Goal: Task Accomplishment & Management: Use online tool/utility

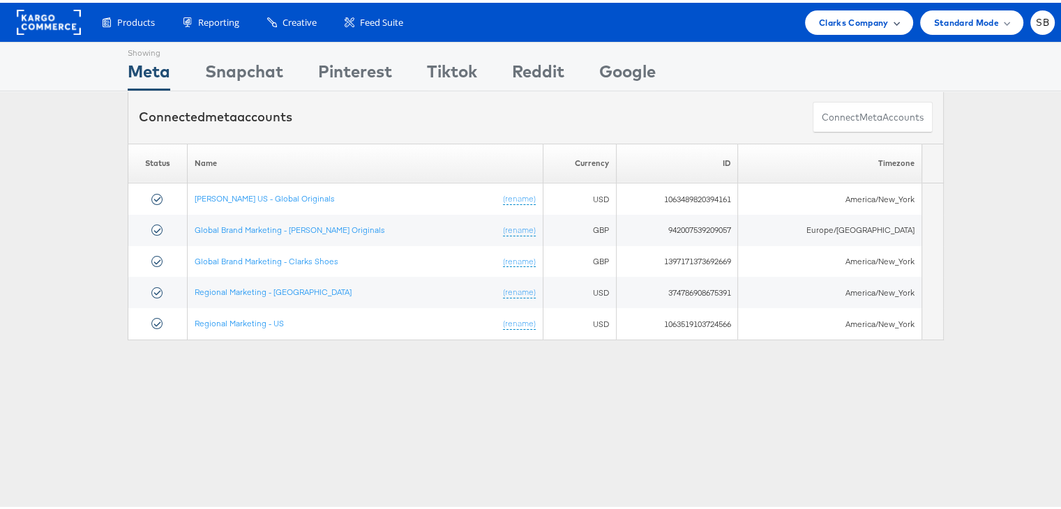
click at [859, 14] on span "Clarks Company" at bounding box center [854, 20] width 70 height 15
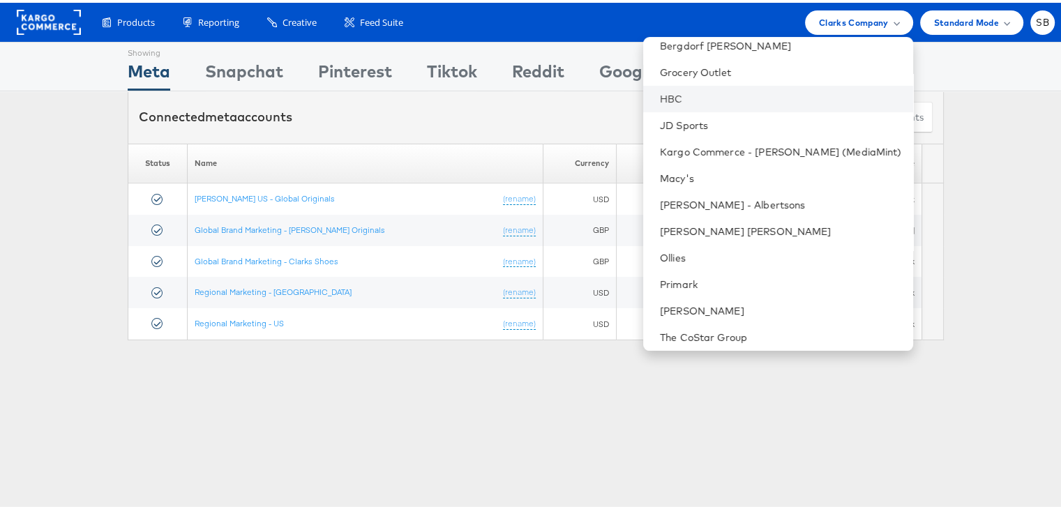
scroll to position [146, 0]
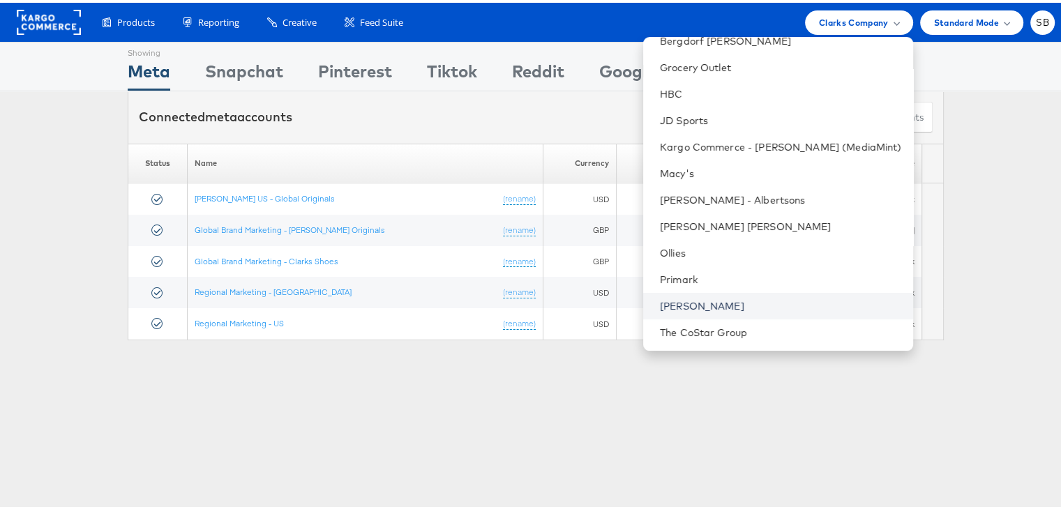
click at [698, 302] on link "[PERSON_NAME]" at bounding box center [781, 304] width 242 height 14
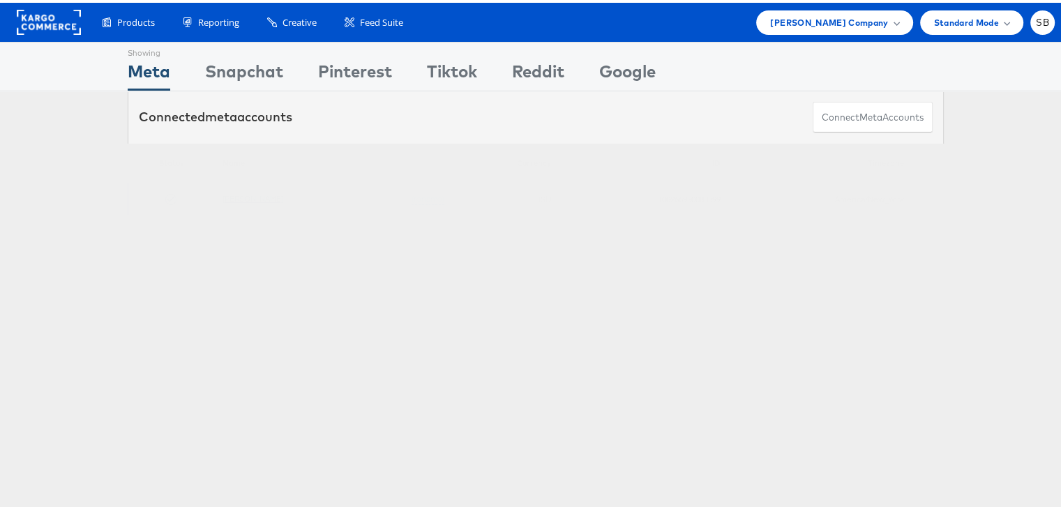
click at [237, 195] on link "[PERSON_NAME]" at bounding box center [253, 196] width 61 height 10
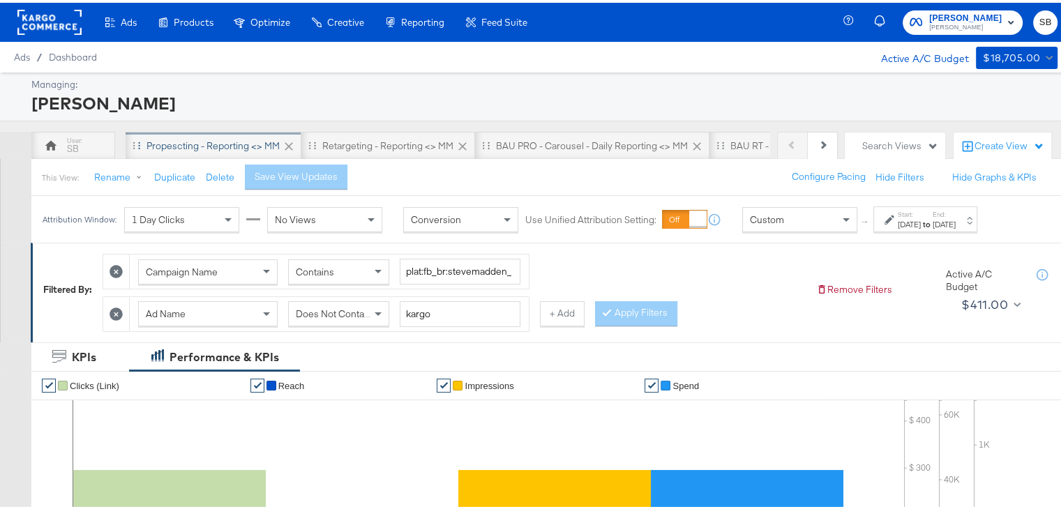
click at [209, 142] on div "Propescting - Reporting <> MM" at bounding box center [213, 143] width 133 height 13
click at [918, 219] on div "Jul 16th 2025" at bounding box center [909, 221] width 23 height 11
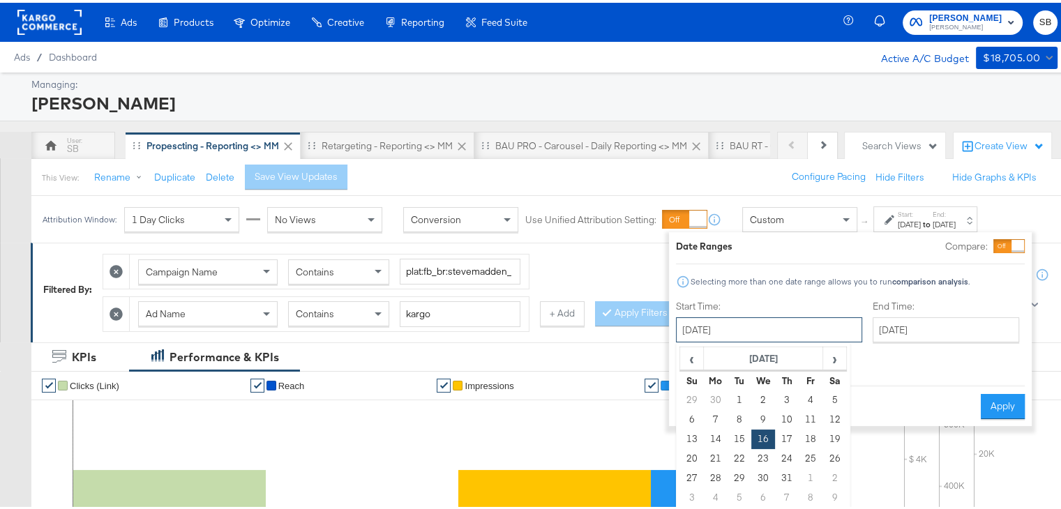
click at [712, 335] on input "July 16th 2025" at bounding box center [769, 327] width 186 height 25
click at [829, 355] on span "›" at bounding box center [835, 355] width 22 height 21
click at [740, 458] on td "19" at bounding box center [740, 457] width 24 height 20
type input "[DATE]"
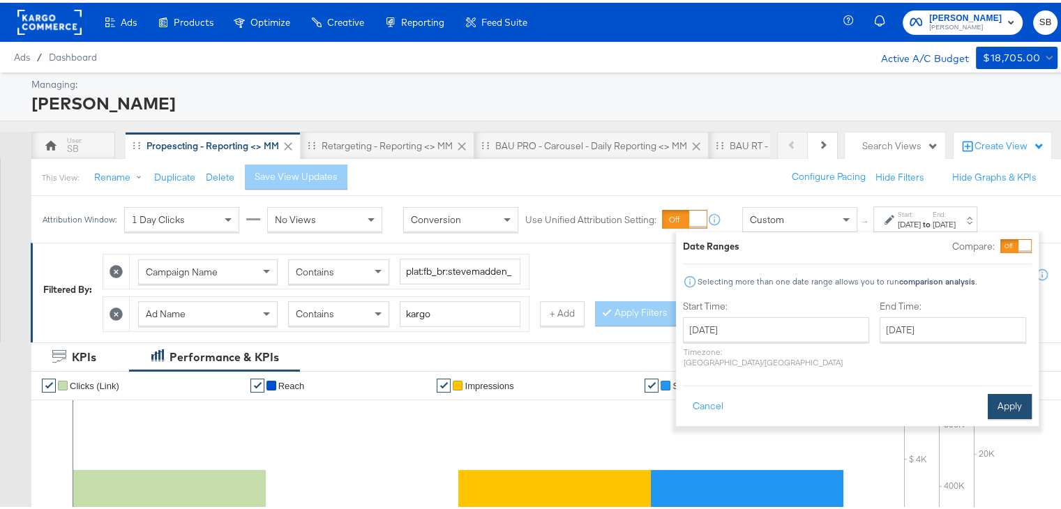
click at [1010, 392] on button "Apply" at bounding box center [1010, 403] width 44 height 25
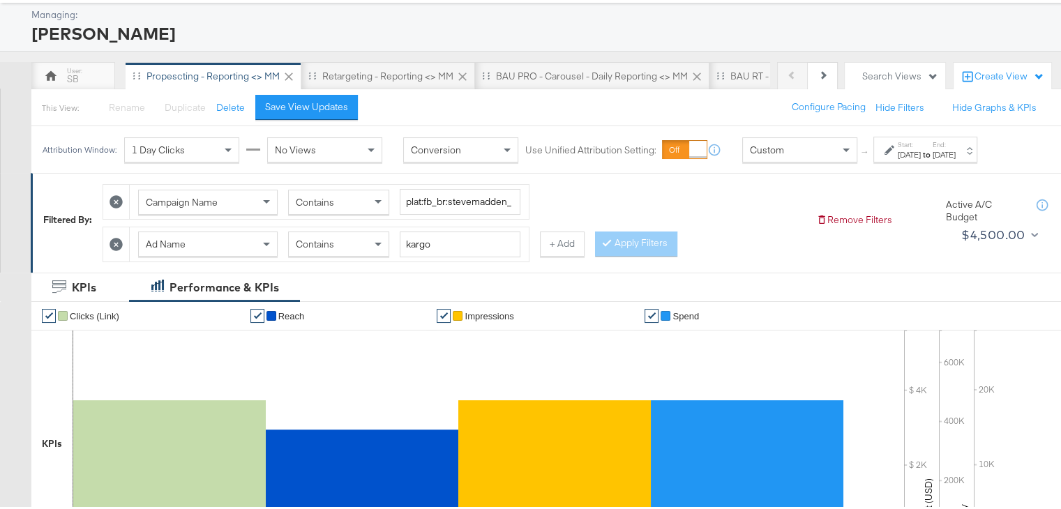
scroll to position [68, 0]
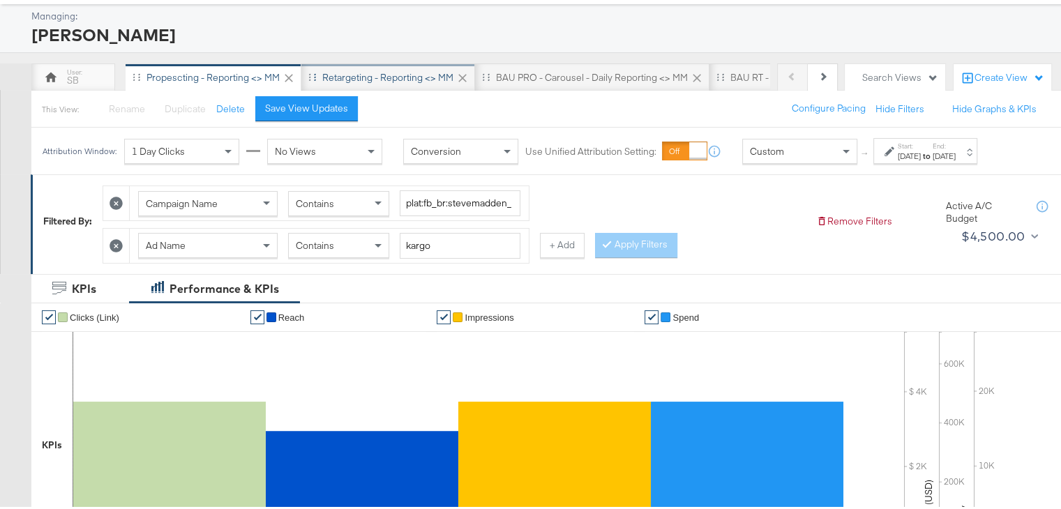
click at [411, 73] on div "Retargeting - Reporting <> MM" at bounding box center [387, 74] width 131 height 13
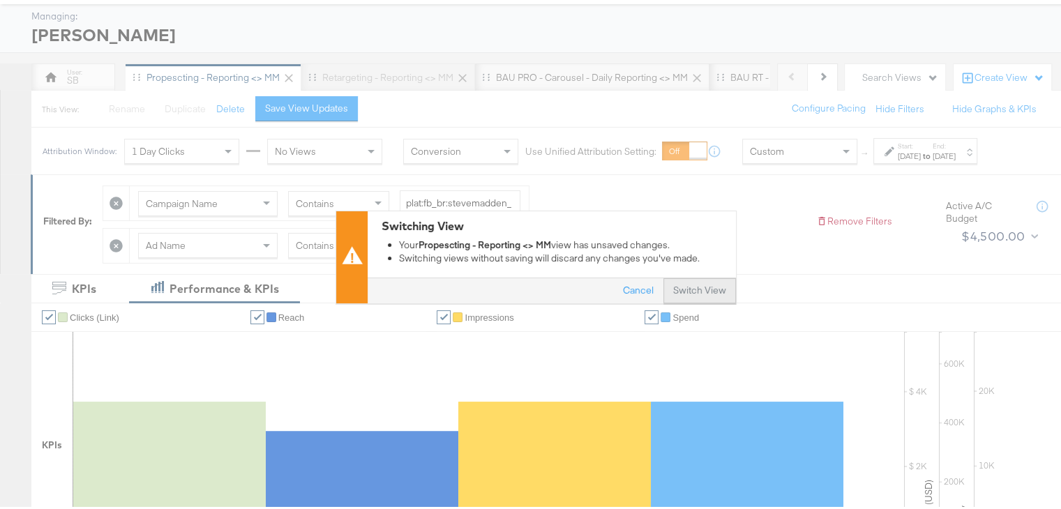
click at [689, 285] on button "Switch View" at bounding box center [700, 288] width 73 height 25
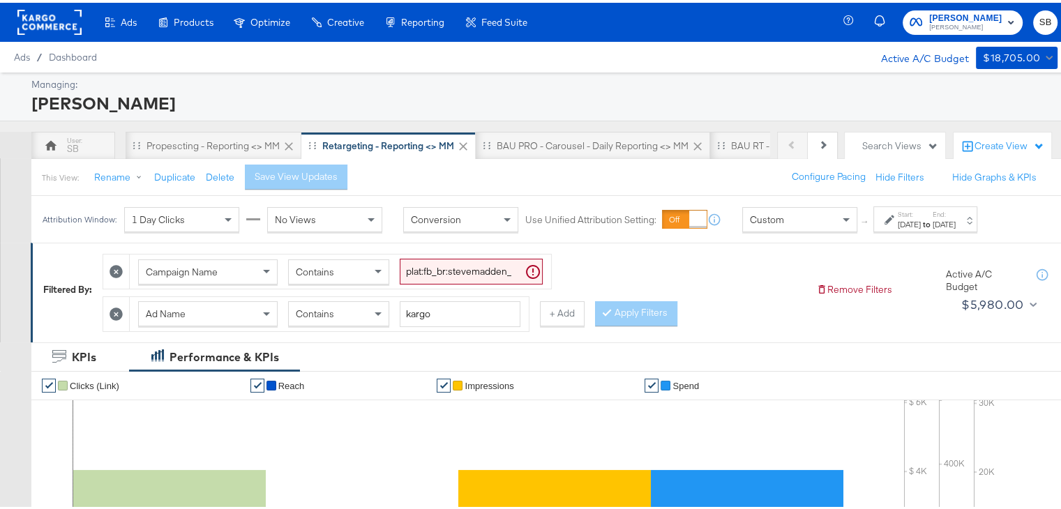
click at [921, 221] on div "Jul 16th 2025" at bounding box center [909, 221] width 23 height 11
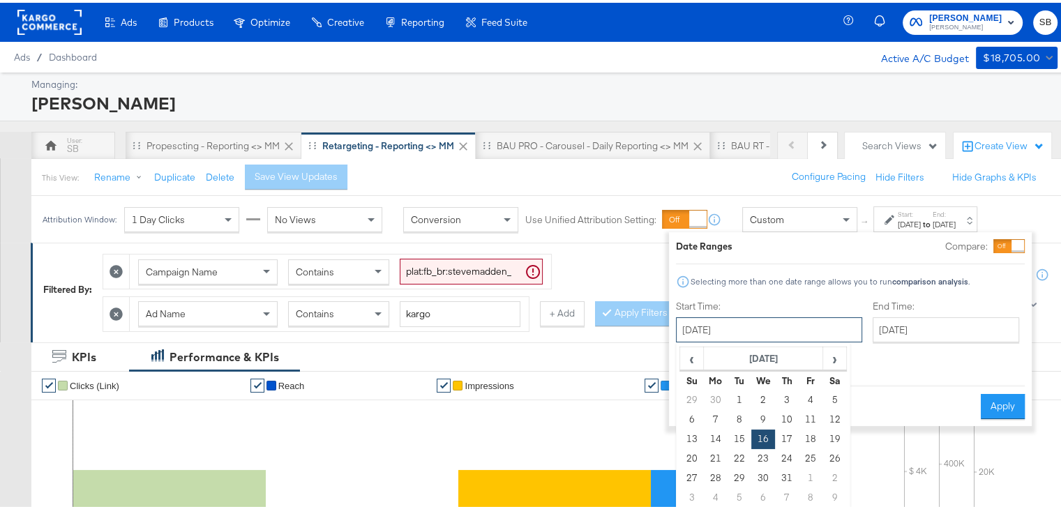
click at [760, 329] on input "July 16th 2025" at bounding box center [769, 327] width 186 height 25
click at [829, 354] on span "›" at bounding box center [835, 355] width 22 height 21
click at [740, 458] on td "19" at bounding box center [740, 457] width 24 height 20
type input "[DATE]"
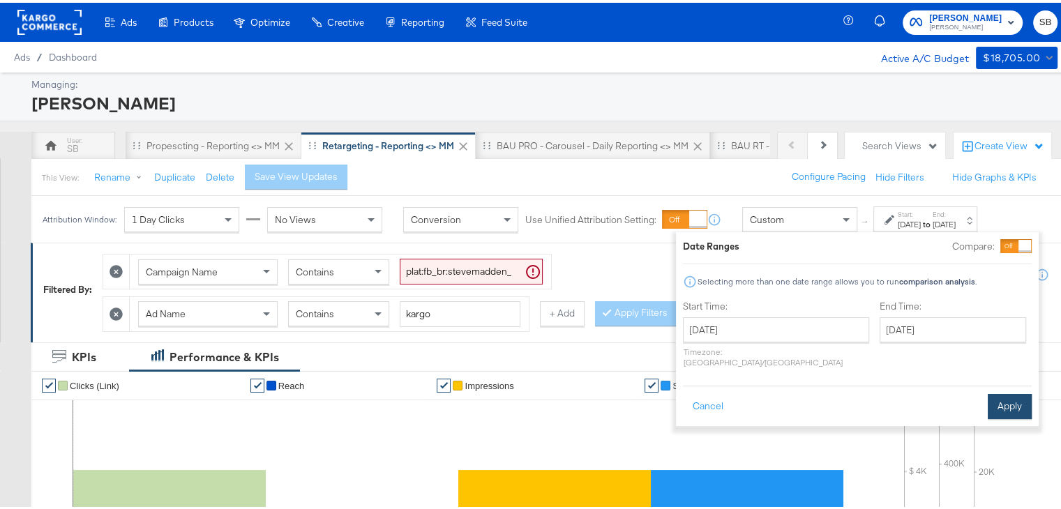
click at [1027, 396] on button "Apply" at bounding box center [1010, 403] width 44 height 25
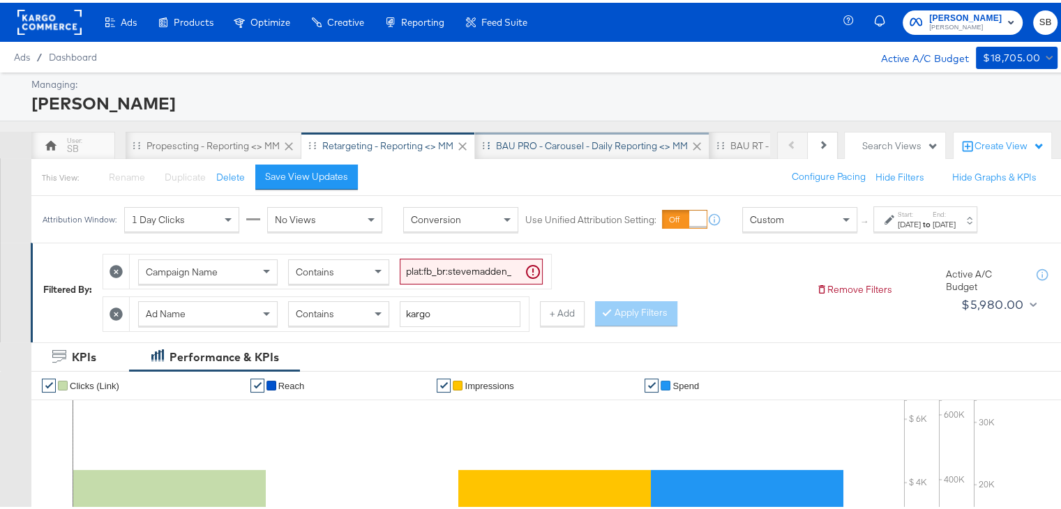
click at [558, 139] on div "BAU PRO - Carousel - Daily Reporting <> MM" at bounding box center [592, 143] width 192 height 13
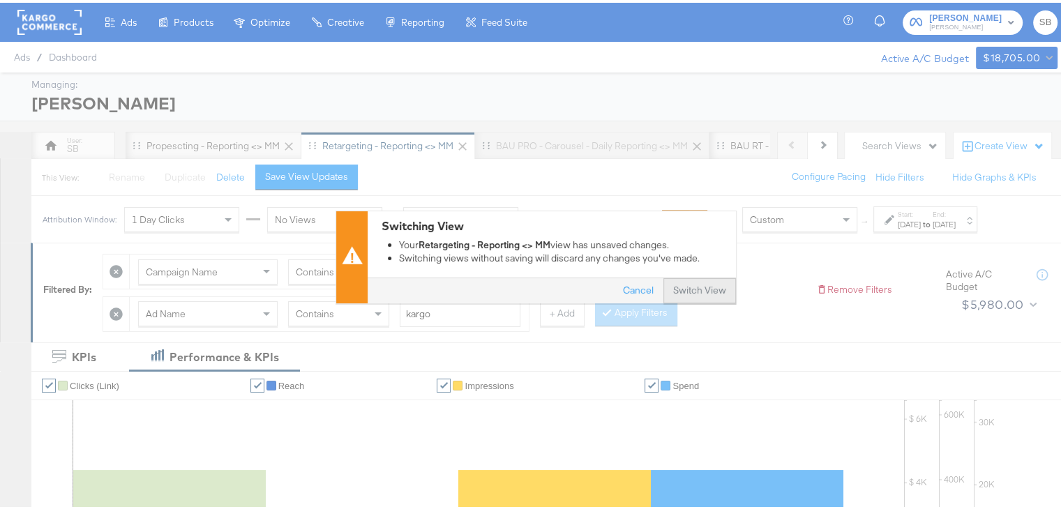
click at [684, 287] on button "Switch View" at bounding box center [700, 288] width 73 height 25
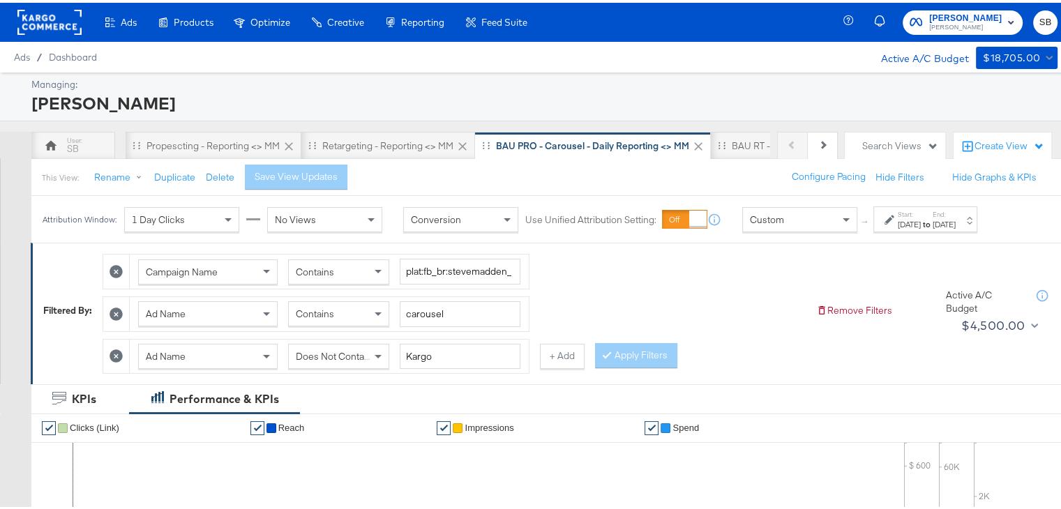
click at [921, 218] on div "Aug 18th 2025" at bounding box center [909, 221] width 23 height 11
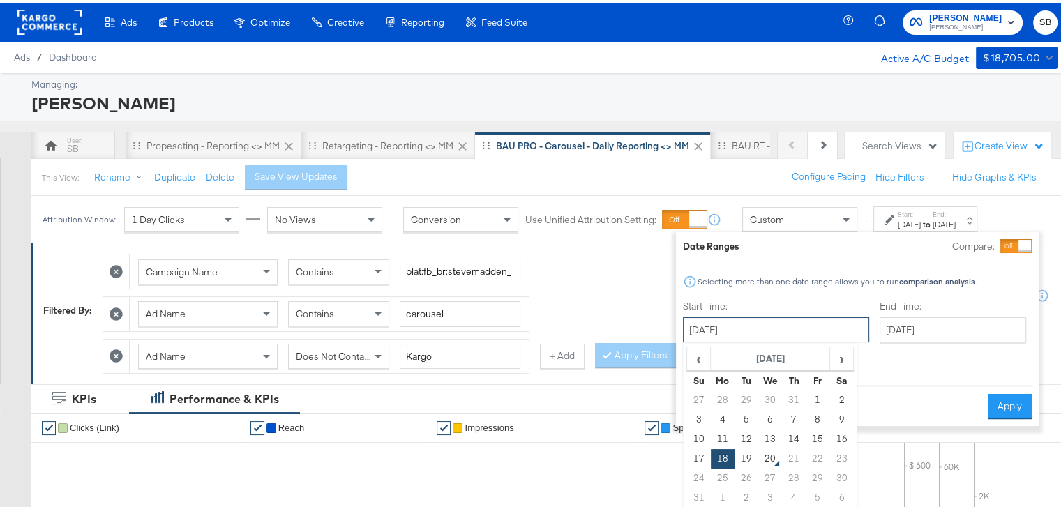
click at [791, 324] on input "August 18th 2025" at bounding box center [776, 327] width 186 height 25
click at [747, 453] on td "19" at bounding box center [747, 457] width 24 height 20
type input "[DATE]"
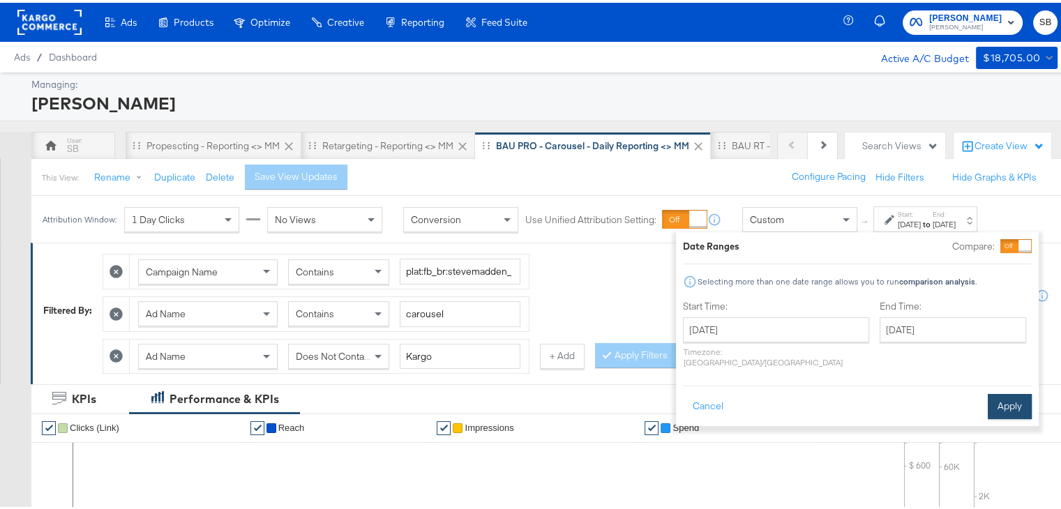
click at [1014, 394] on button "Apply" at bounding box center [1010, 403] width 44 height 25
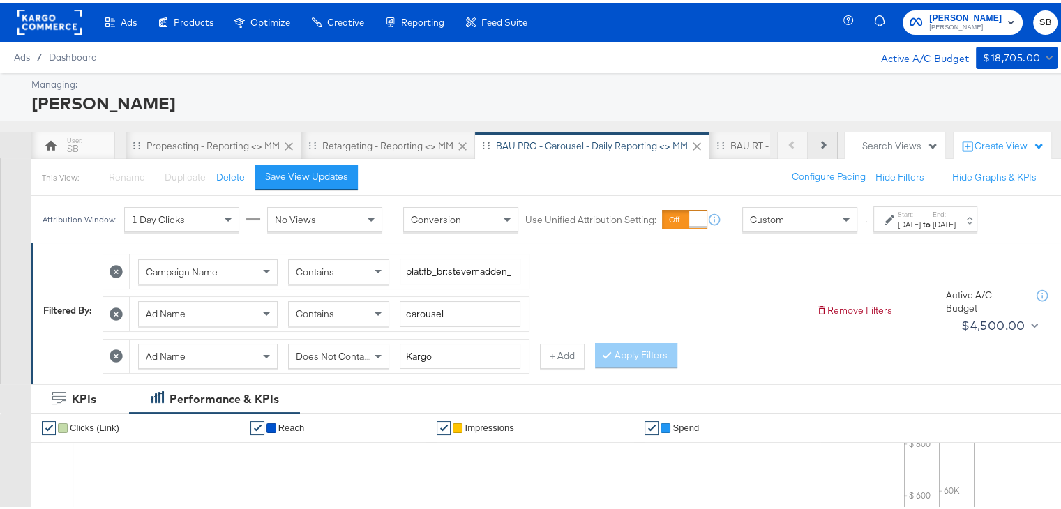
click at [819, 146] on icon at bounding box center [823, 142] width 8 height 8
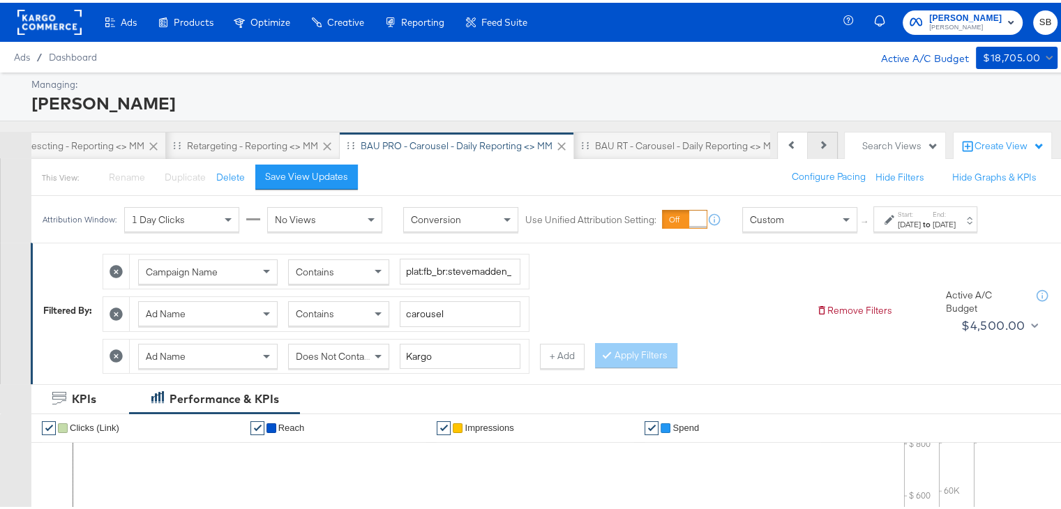
scroll to position [0, 140]
click at [666, 143] on div "BAU RT - Carousel - Daily Reporting <> MM" at bounding box center [683, 143] width 184 height 13
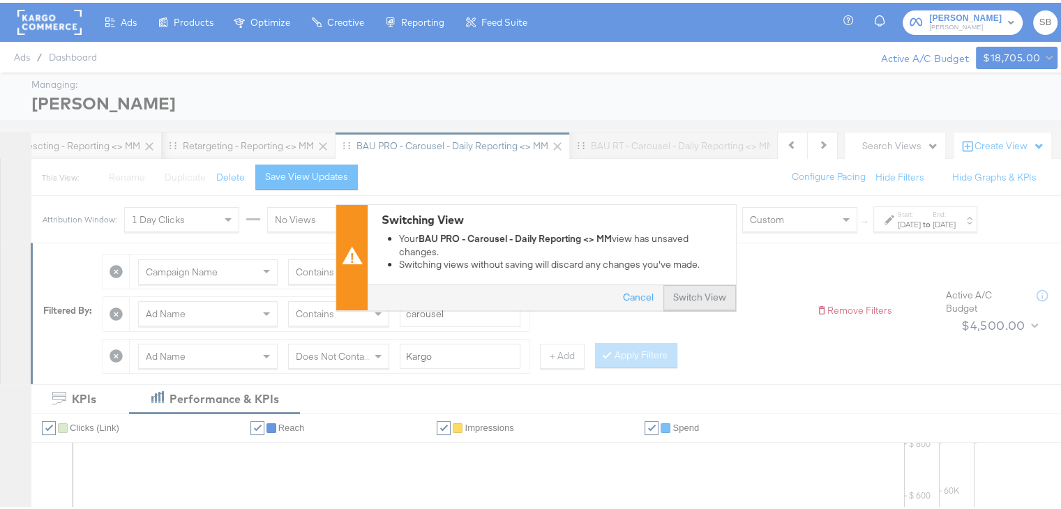
click at [692, 299] on button "Switch View" at bounding box center [700, 295] width 73 height 25
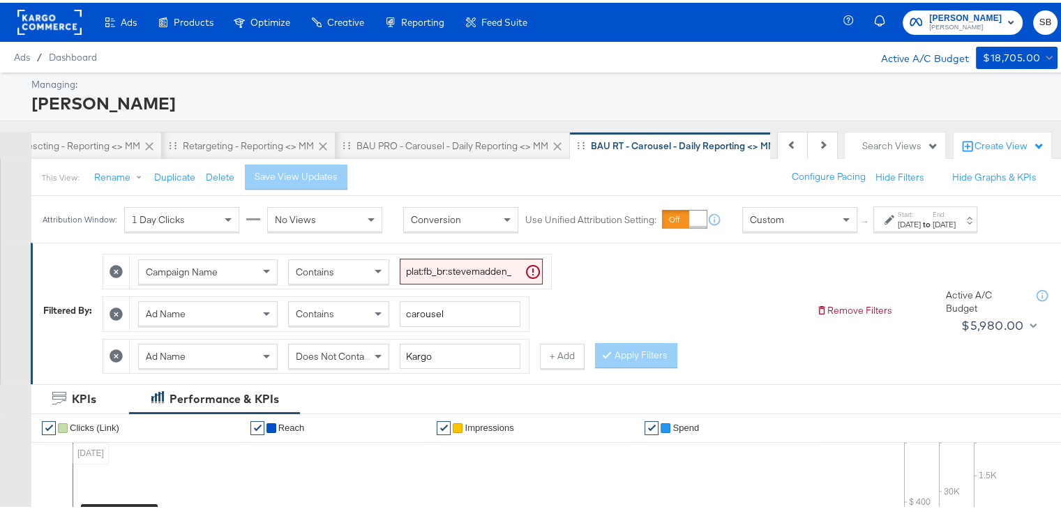
click at [912, 221] on div "Jun 28th 2025" at bounding box center [909, 221] width 23 height 11
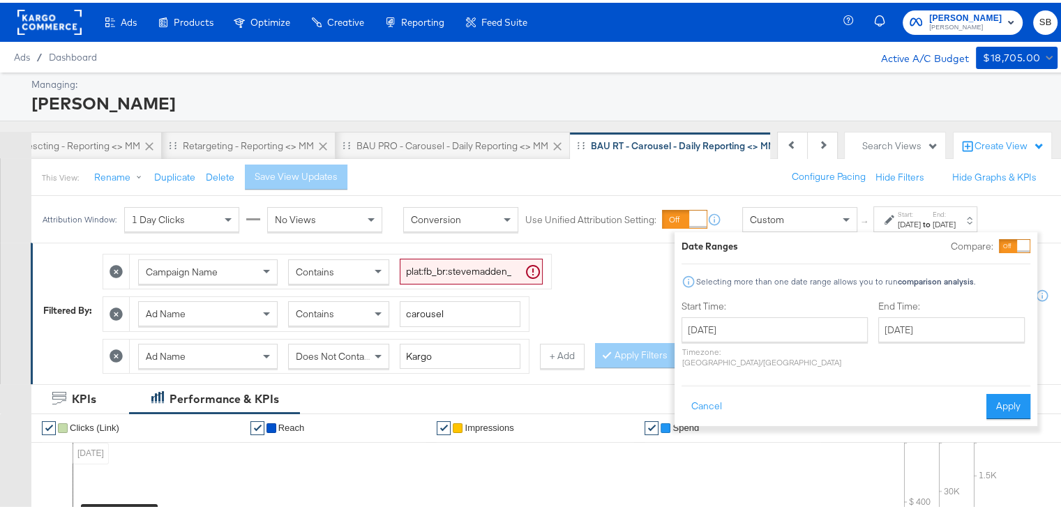
drag, startPoint x: 801, startPoint y: 305, endPoint x: 780, endPoint y: 329, distance: 32.2
click at [780, 329] on div "Start Time: June 28th 2025 ‹ June 2025 › Su Mo Tu We Th Fr Sa 25 26 27 28 29 30…" at bounding box center [775, 334] width 186 height 74
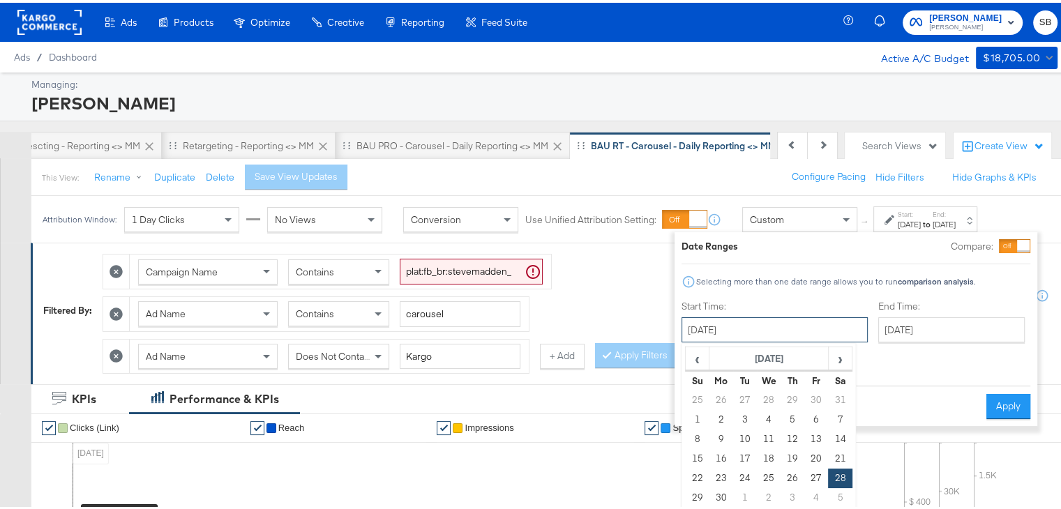
click at [780, 329] on input "June 28th 2025" at bounding box center [775, 327] width 186 height 25
click at [835, 353] on span "›" at bounding box center [841, 355] width 22 height 21
click at [835, 362] on span "›" at bounding box center [841, 355] width 22 height 21
click at [741, 451] on td "19" at bounding box center [745, 457] width 24 height 20
type input "[DATE]"
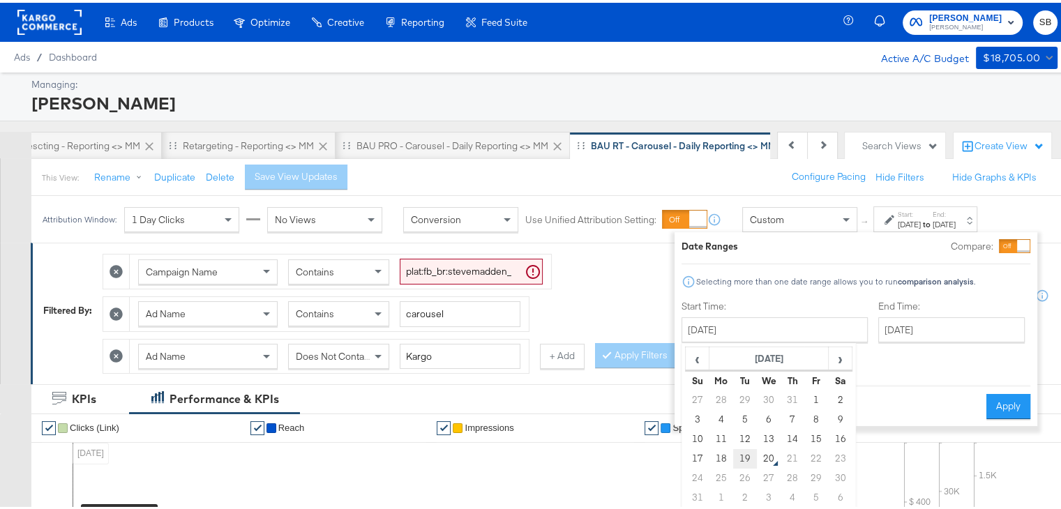
type input "[DATE]"
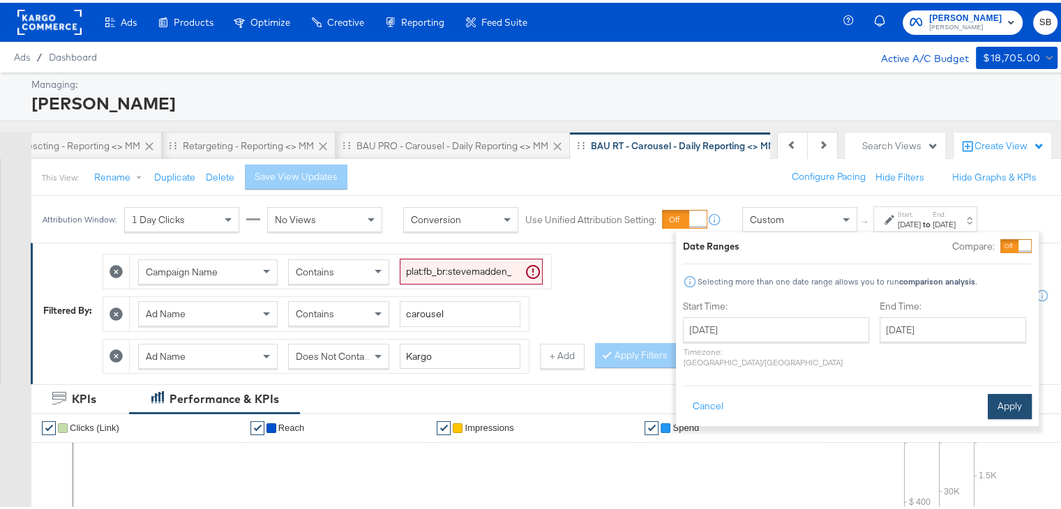
click at [1005, 391] on button "Apply" at bounding box center [1010, 403] width 44 height 25
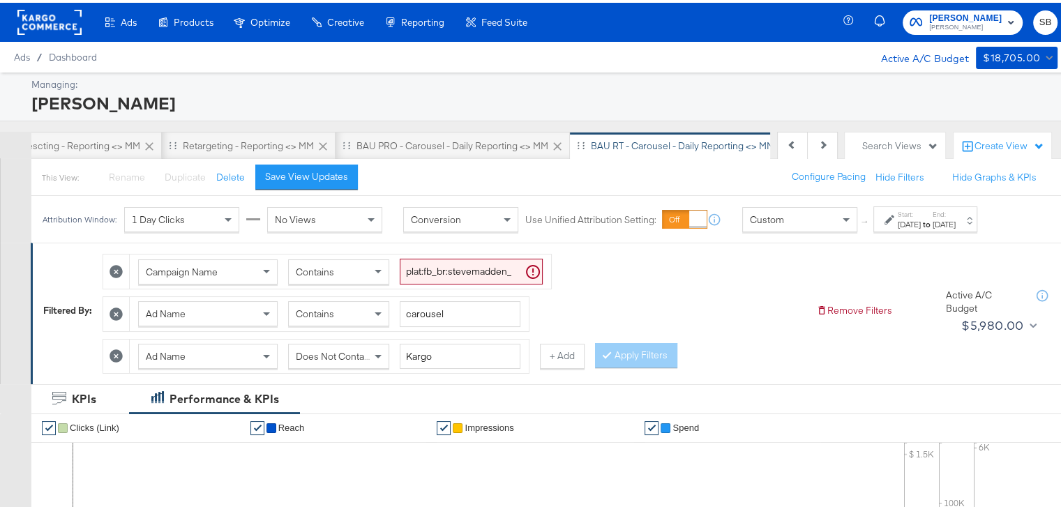
click at [58, 24] on rect at bounding box center [49, 19] width 64 height 25
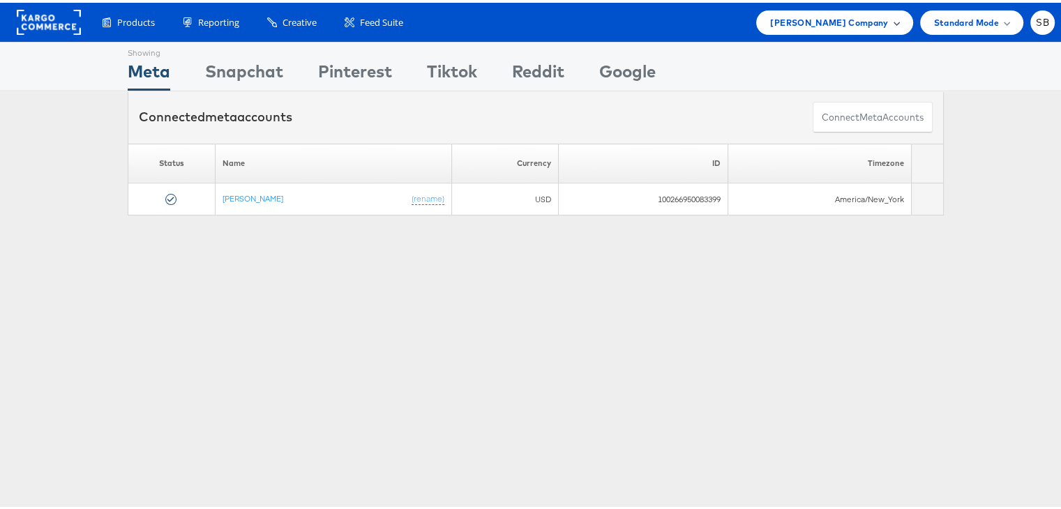
click at [798, 8] on div "Steve Madden Company" at bounding box center [834, 20] width 156 height 24
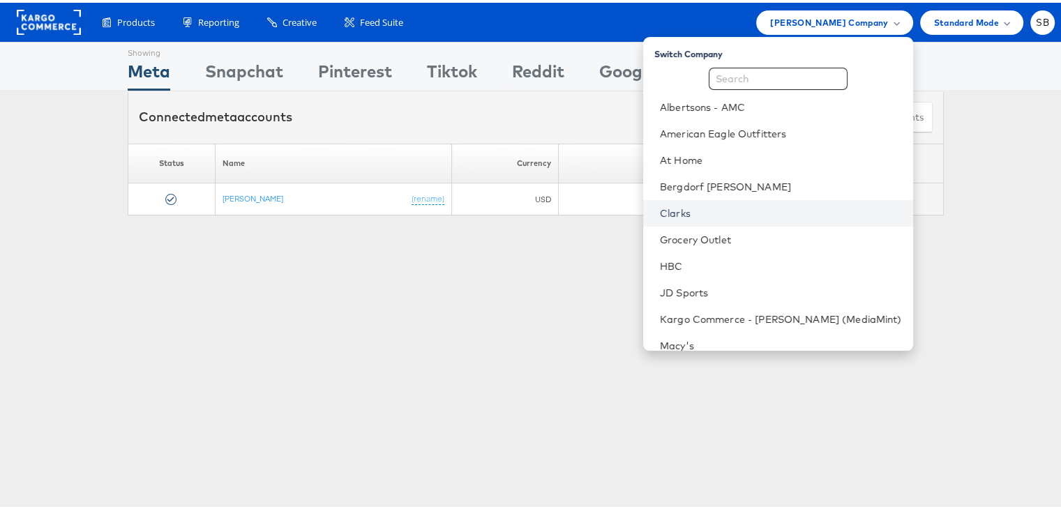
click at [690, 212] on link "Clarks" at bounding box center [781, 211] width 242 height 14
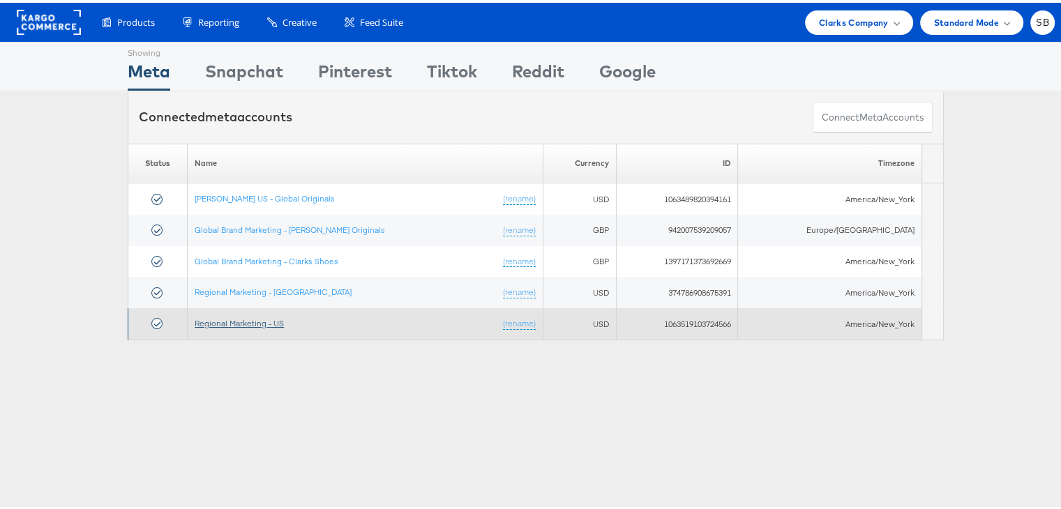
click at [229, 319] on link "Regional Marketing - US" at bounding box center [239, 320] width 89 height 10
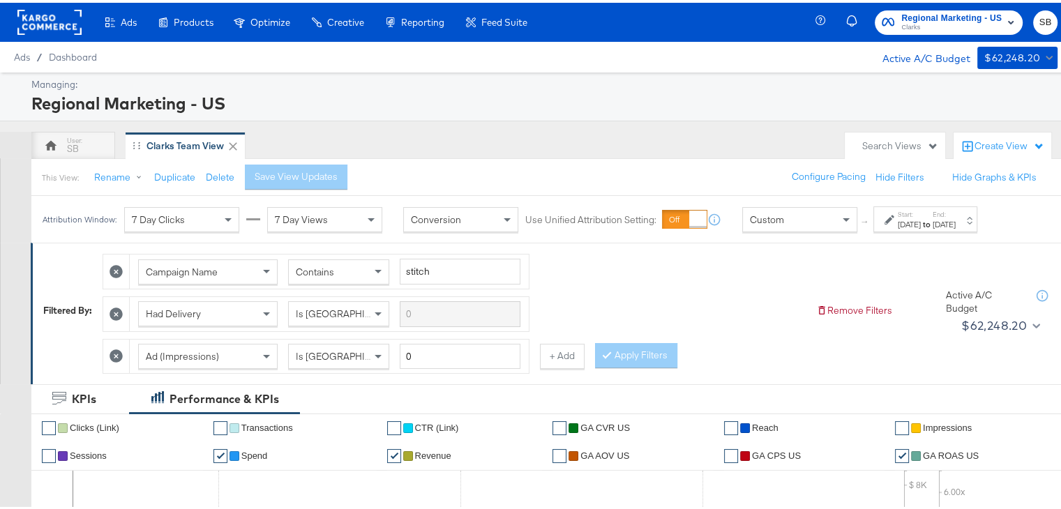
drag, startPoint x: 918, startPoint y: 230, endPoint x: 918, endPoint y: 221, distance: 9.1
click at [918, 221] on div "Attribution Window: 7 Day Clicks 7 Day Views Conversion Use Unified Attribution…" at bounding box center [513, 216] width 964 height 47
click at [918, 221] on div "[DATE]" at bounding box center [909, 221] width 23 height 11
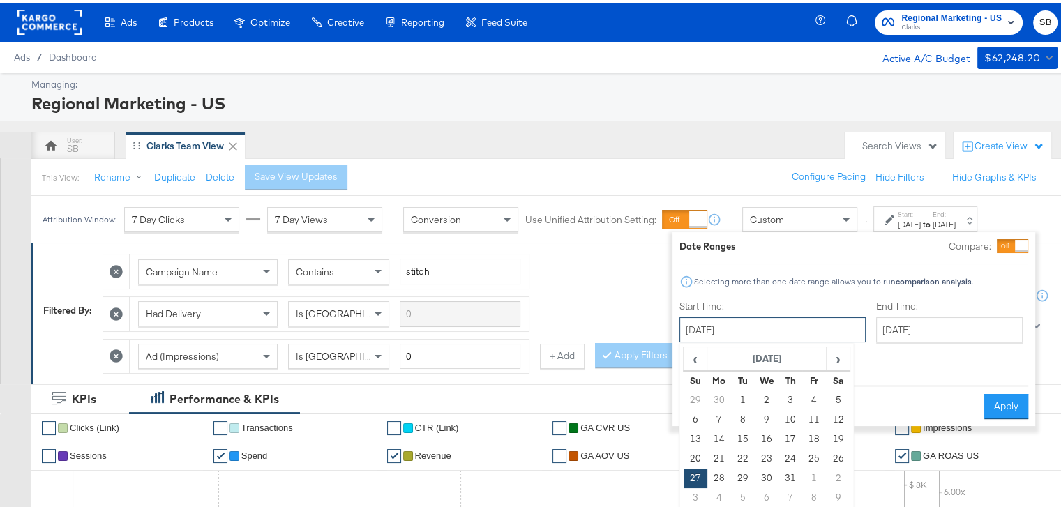
click at [812, 327] on input "[DATE]" at bounding box center [773, 327] width 186 height 25
click at [835, 348] on span "›" at bounding box center [839, 355] width 22 height 21
click at [809, 438] on td "15" at bounding box center [814, 437] width 24 height 20
type input "[DATE]"
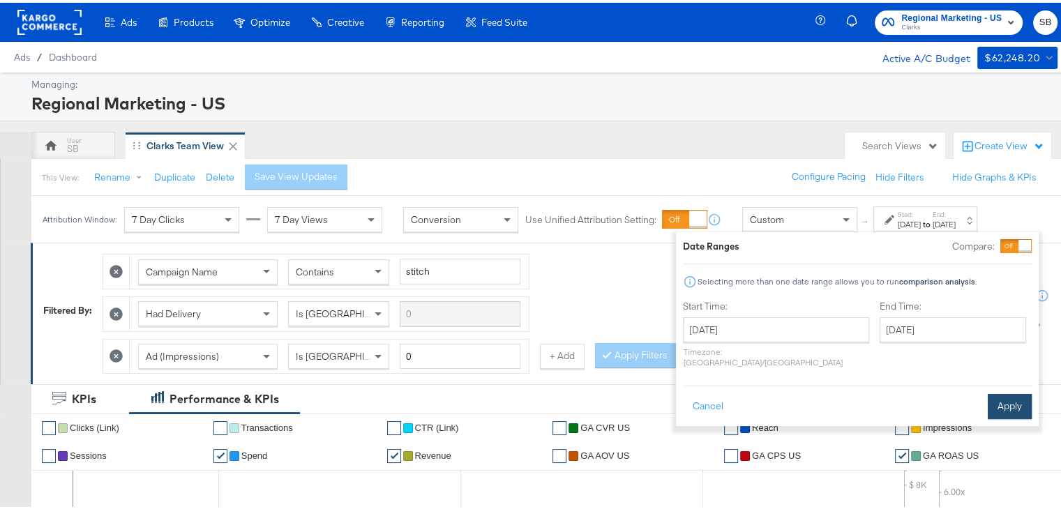
click at [1005, 391] on button "Apply" at bounding box center [1010, 403] width 44 height 25
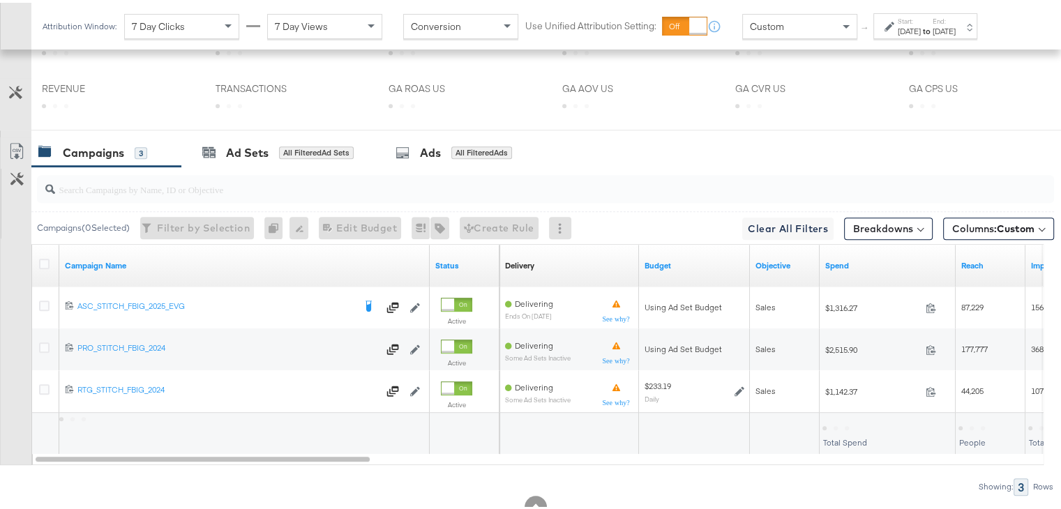
scroll to position [701, 0]
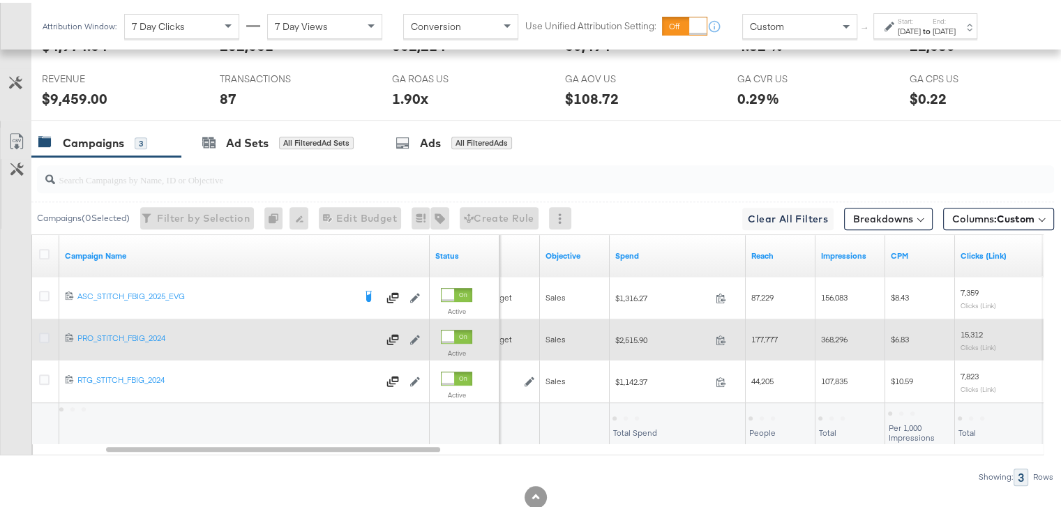
click at [41, 331] on icon at bounding box center [44, 335] width 10 height 10
click at [0, 0] on input "checkbox" at bounding box center [0, 0] width 0 height 0
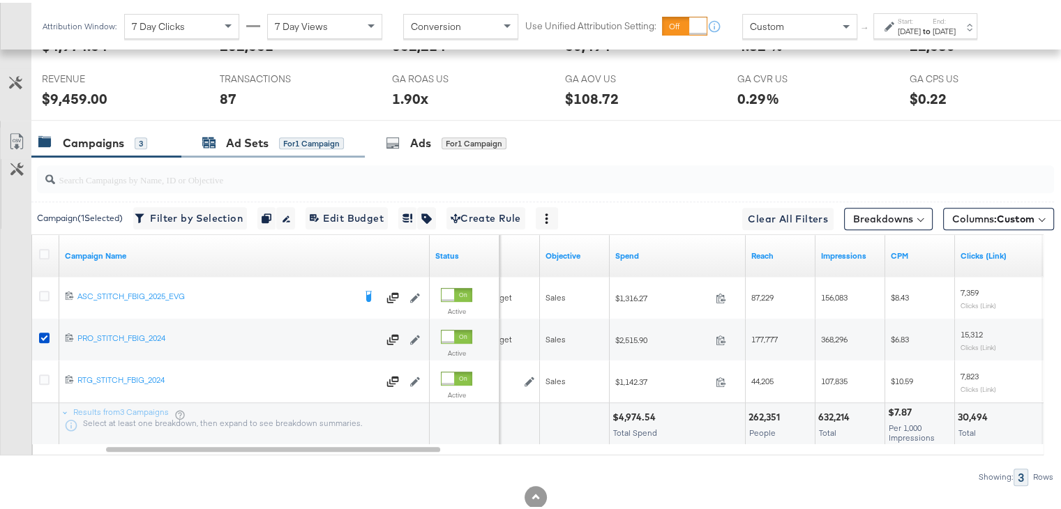
click at [247, 142] on div "Ad Sets" at bounding box center [247, 141] width 43 height 16
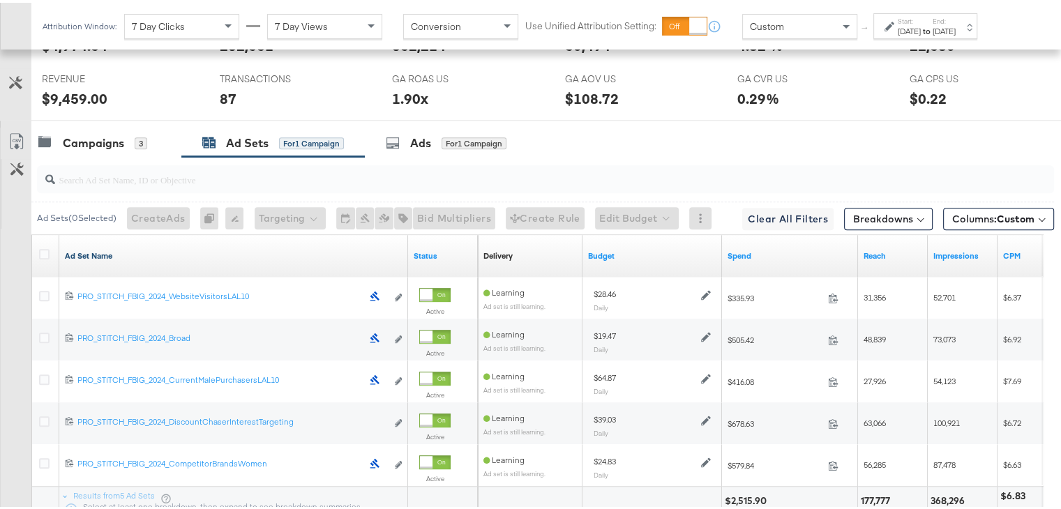
click at [98, 253] on link "Ad Set Name" at bounding box center [234, 253] width 338 height 11
click at [98, 253] on link "Ad Set Name ↓" at bounding box center [234, 253] width 338 height 11
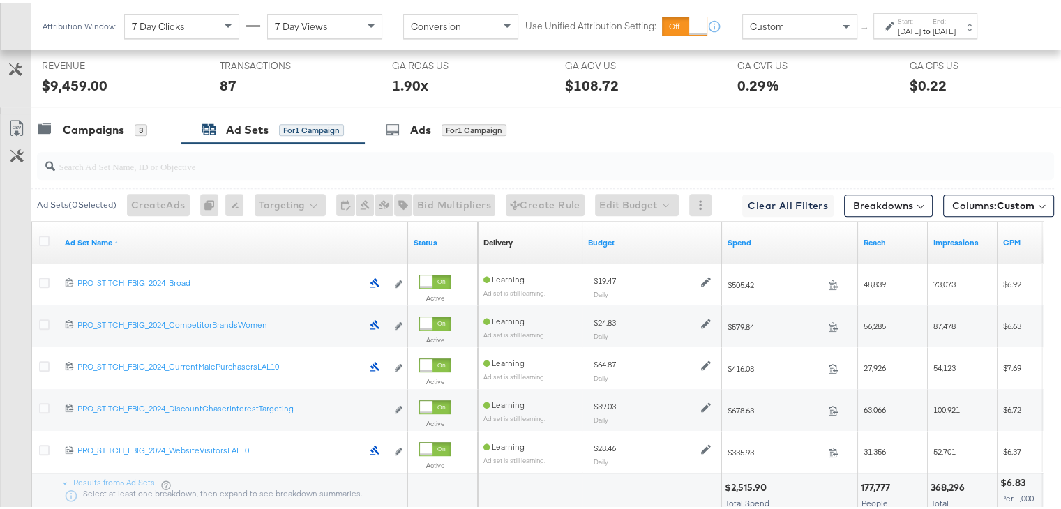
scroll to position [724, 0]
